Goal: Transaction & Acquisition: Purchase product/service

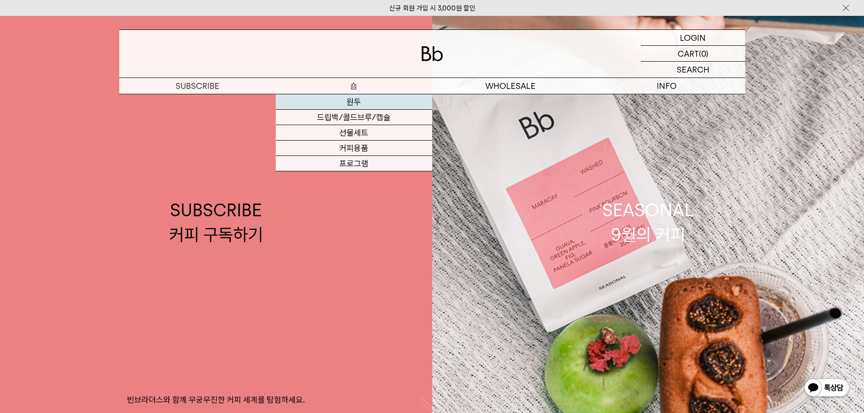
click at [360, 99] on link "원두" at bounding box center [354, 101] width 156 height 15
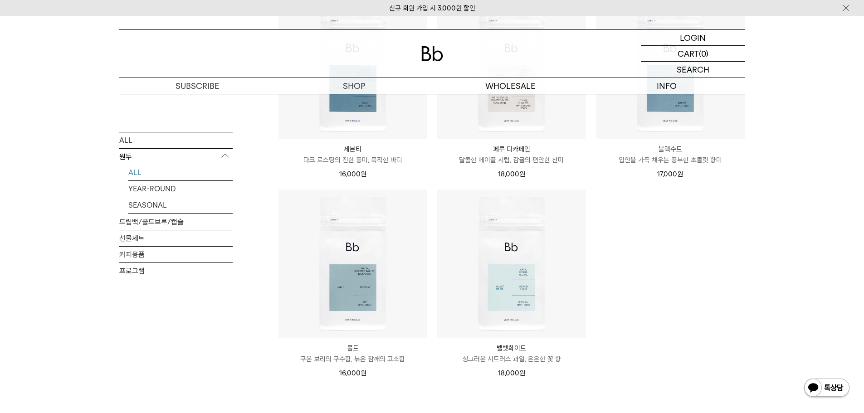
scroll to position [408, 0]
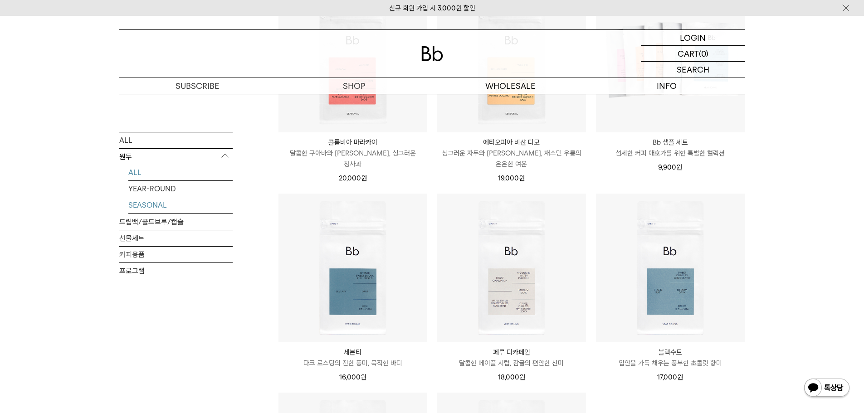
click at [145, 204] on link "SEASONAL" at bounding box center [180, 205] width 104 height 16
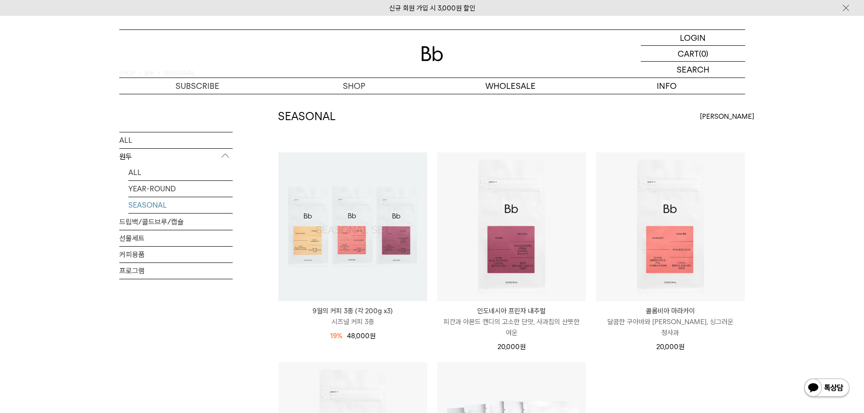
scroll to position [45, 0]
